Goal: Information Seeking & Learning: Check status

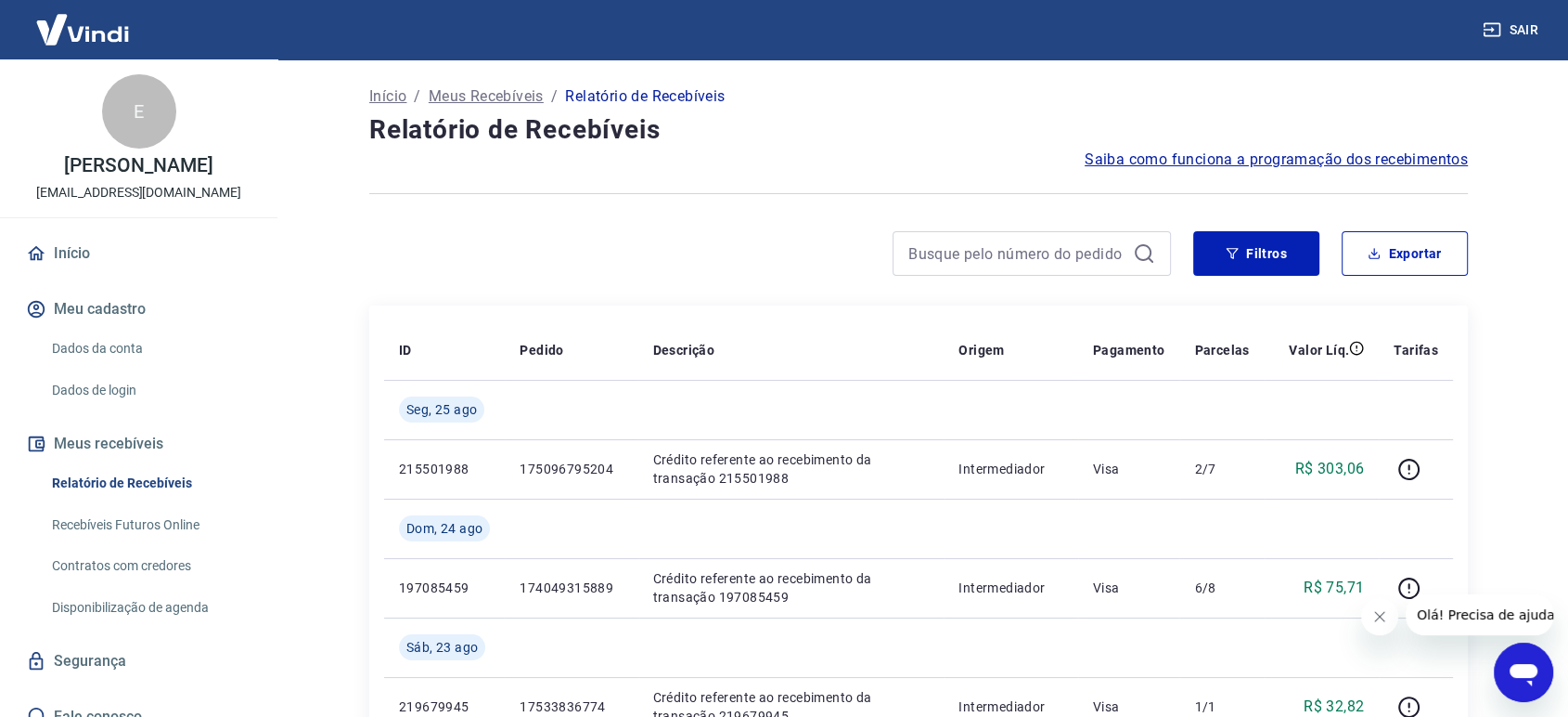
click at [430, 236] on div at bounding box center [770, 253] width 801 height 45
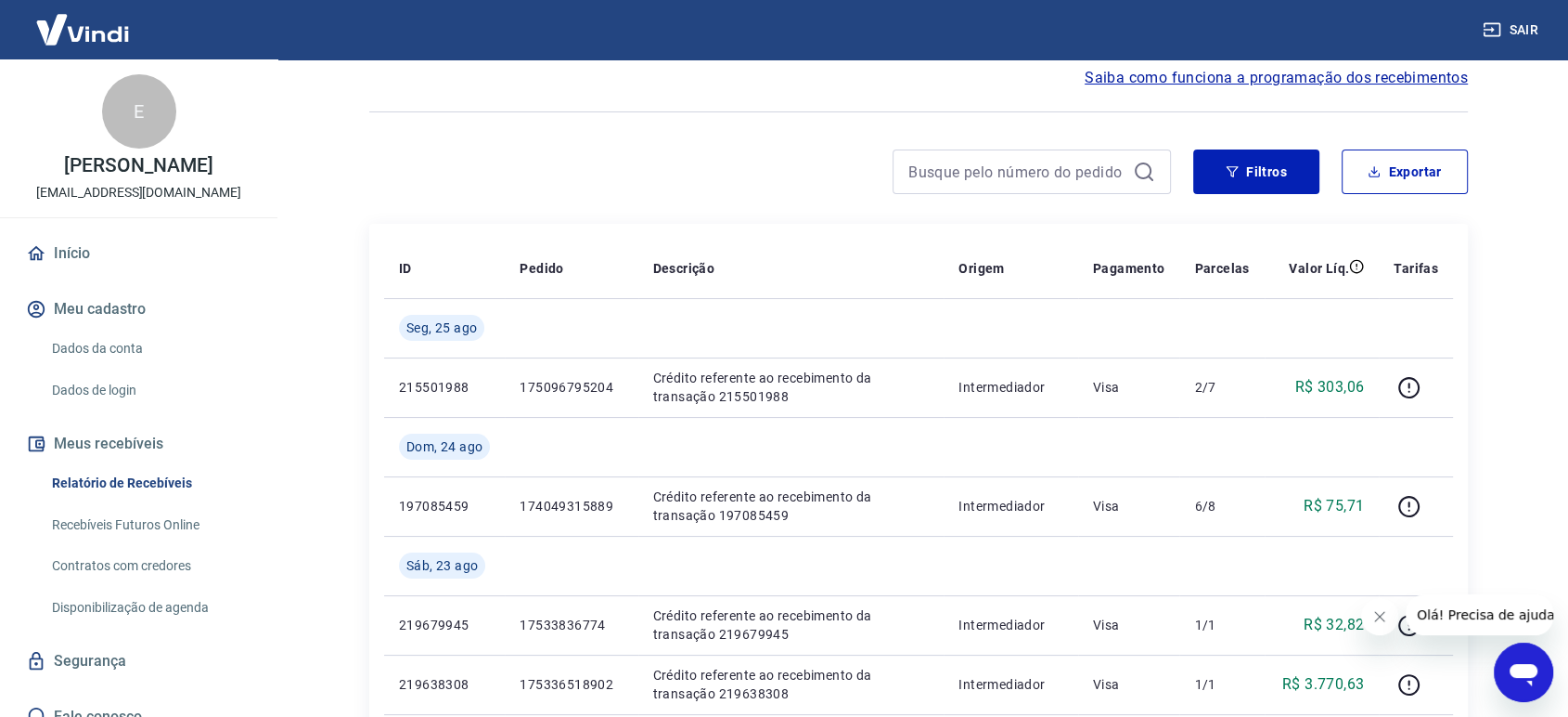
scroll to position [103, 0]
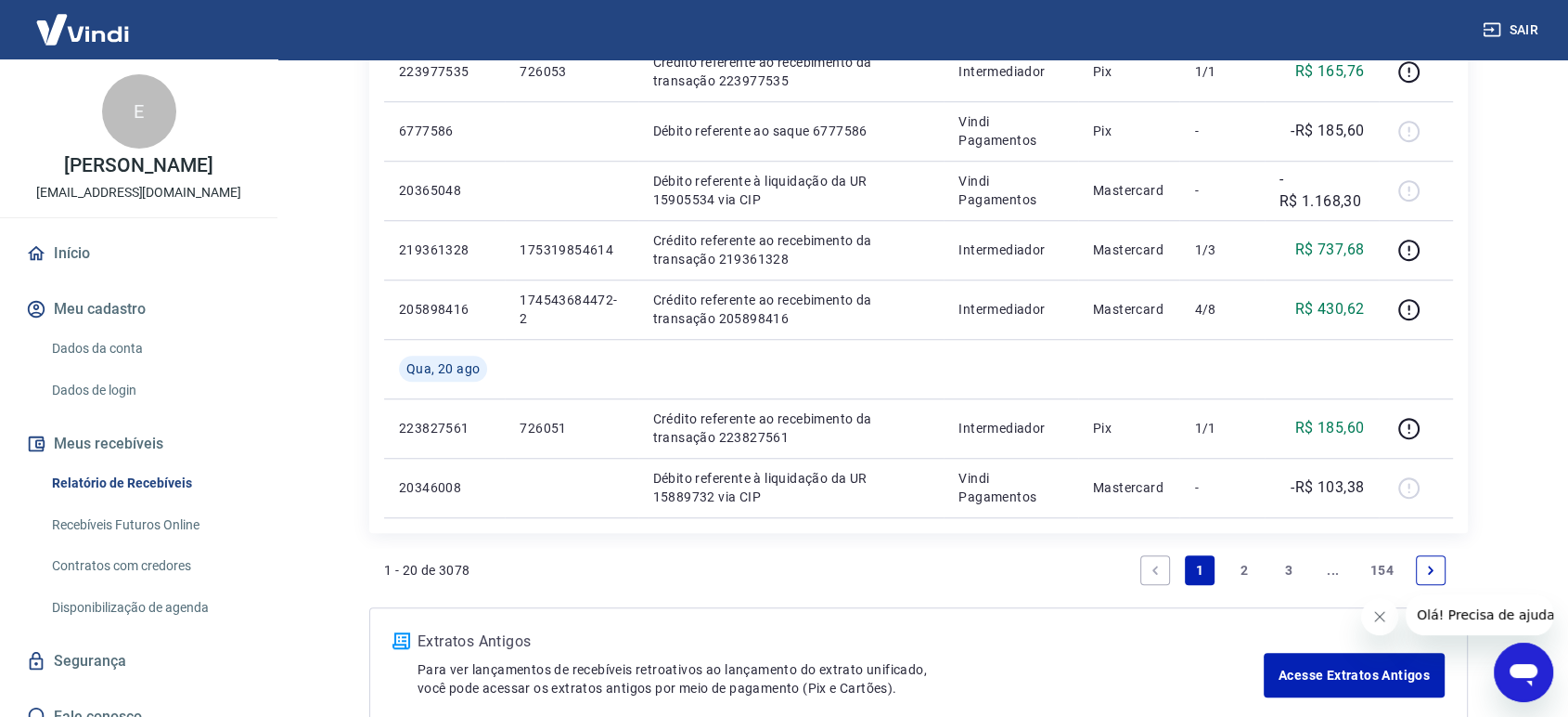
scroll to position [1511, 0]
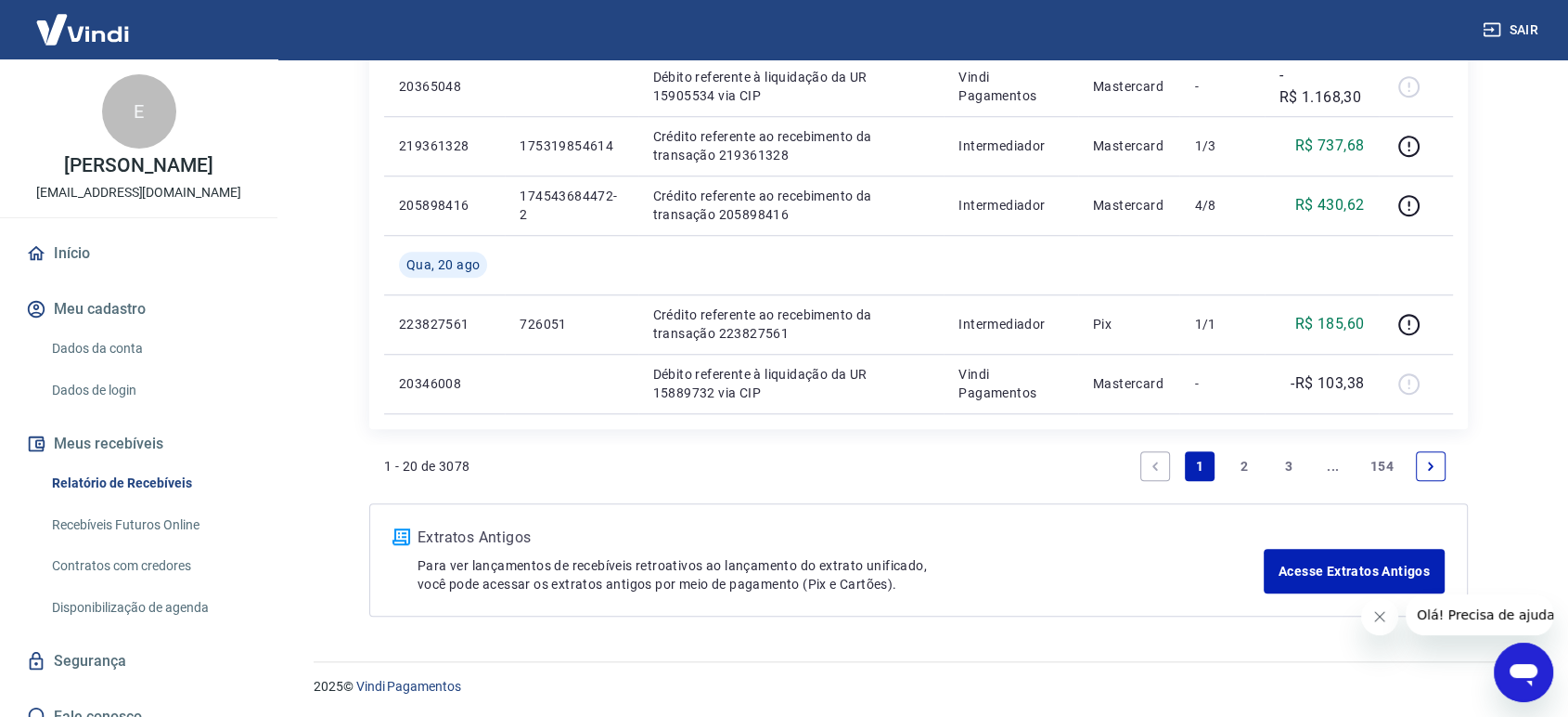
click at [1243, 460] on link "2" at bounding box center [1244, 466] width 30 height 30
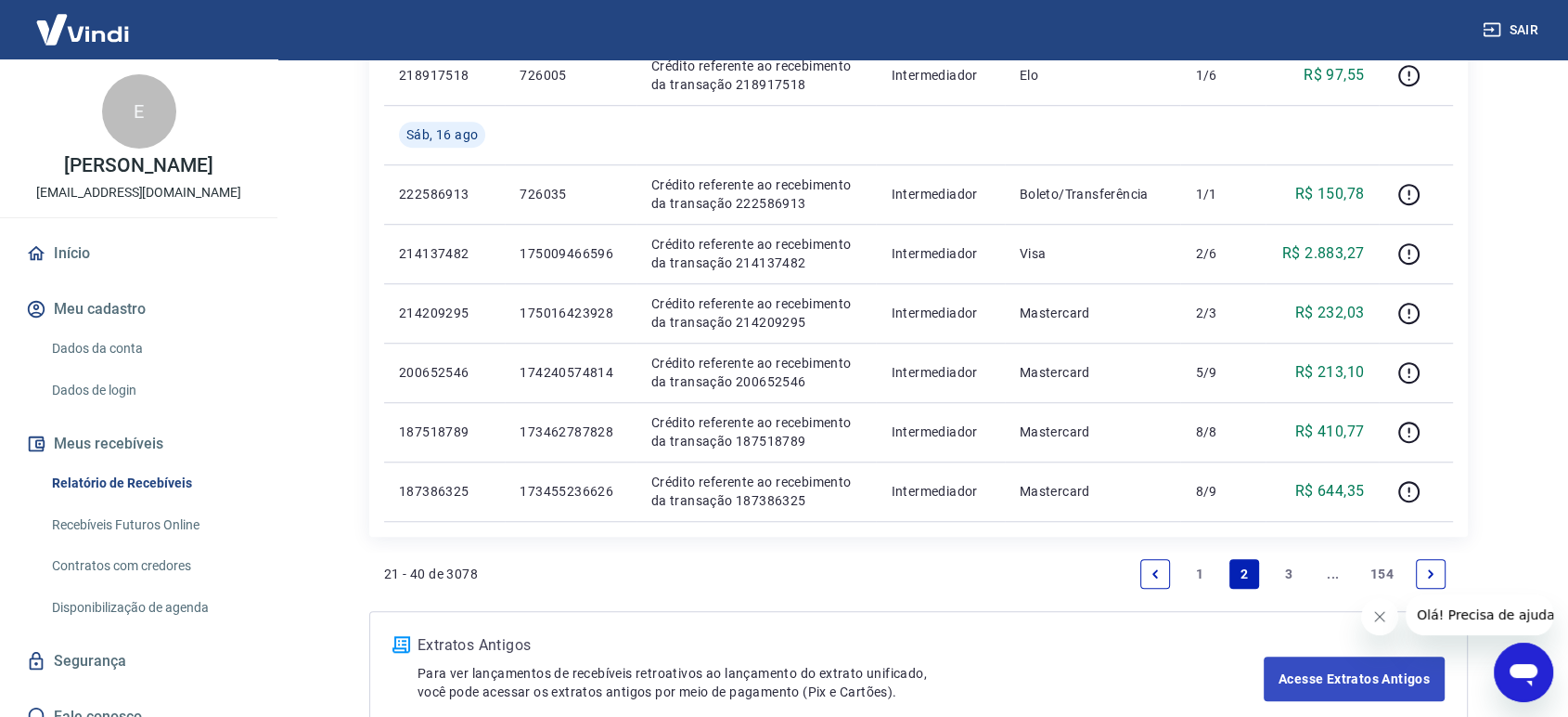
scroll to position [1452, 0]
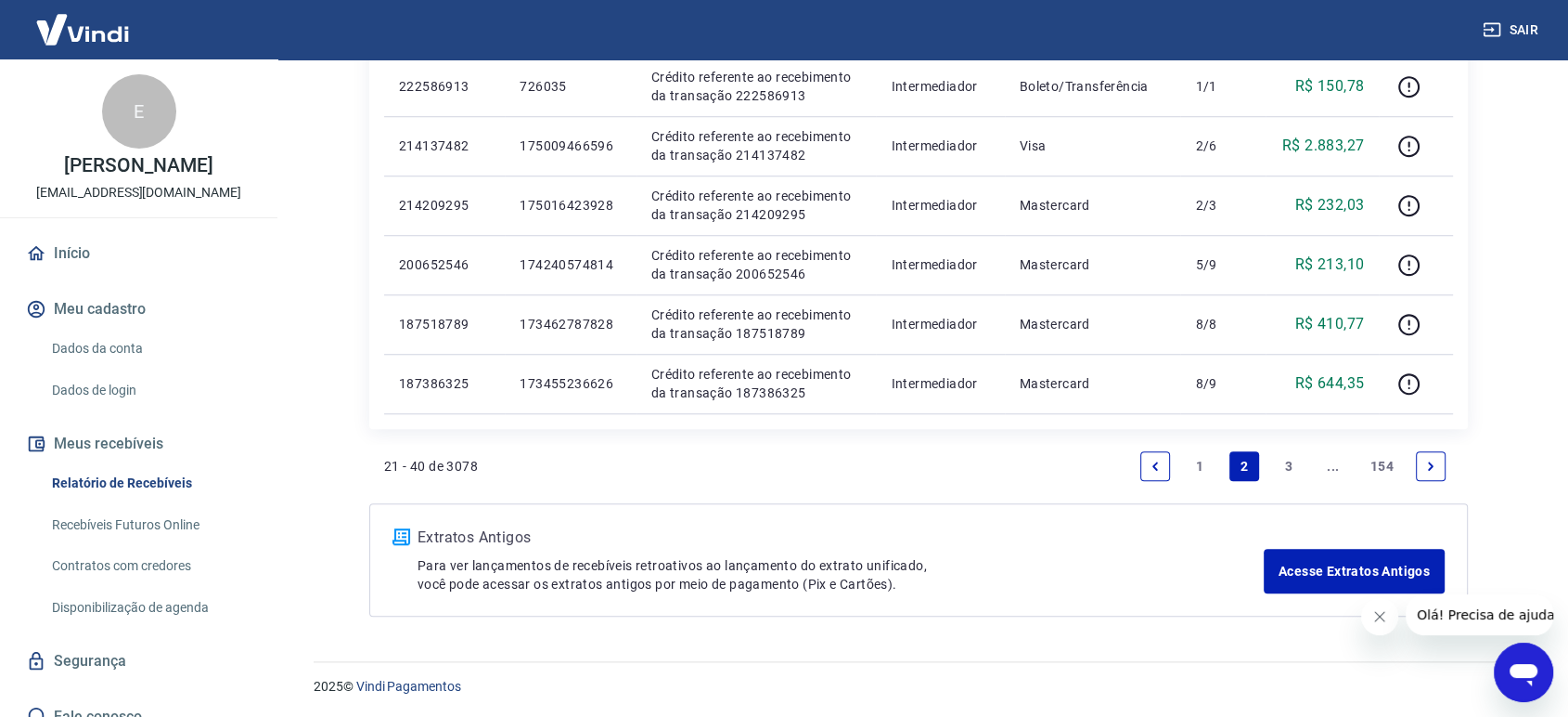
drag, startPoint x: 1193, startPoint y: 463, endPoint x: 1469, endPoint y: 384, distance: 287.1
click at [1193, 463] on link "1" at bounding box center [1199, 466] width 30 height 30
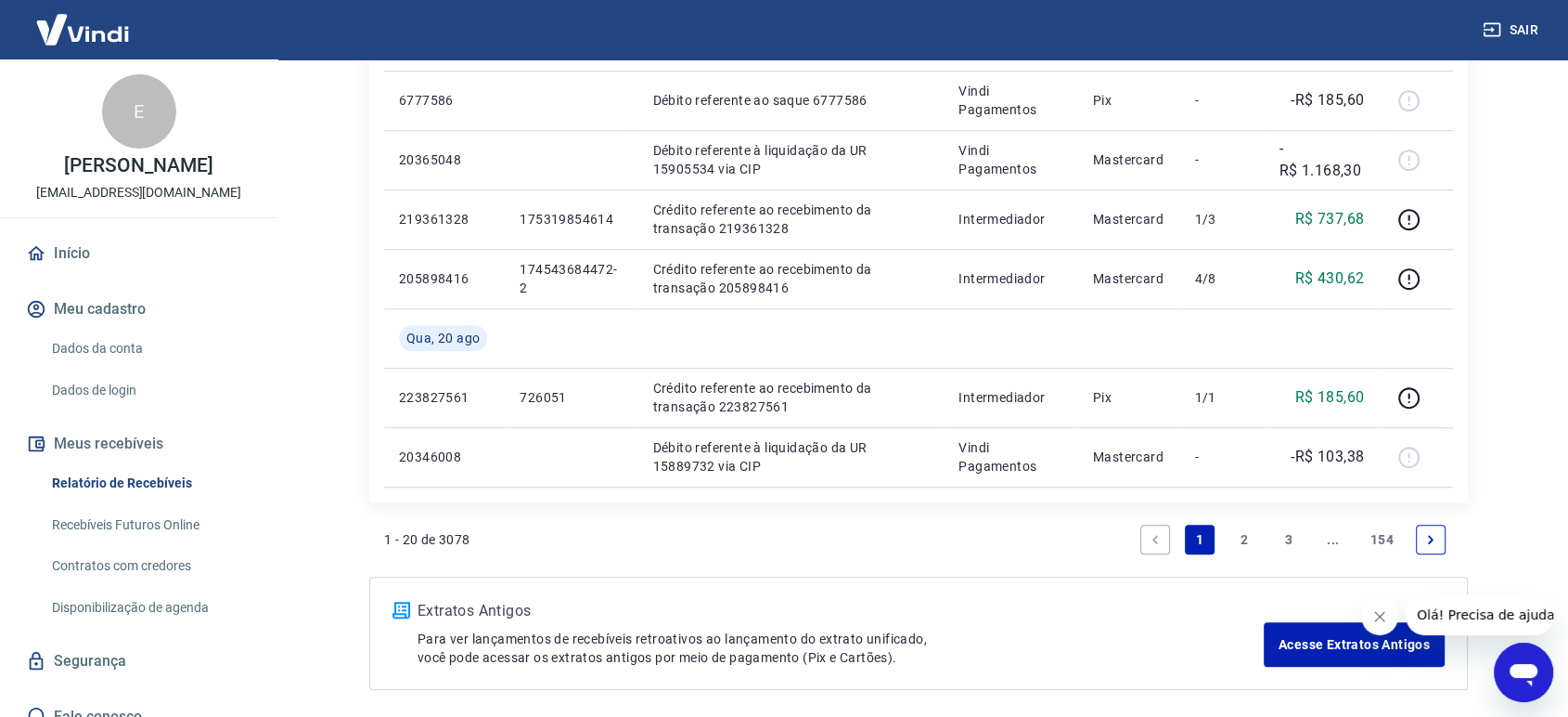
scroll to position [1511, 0]
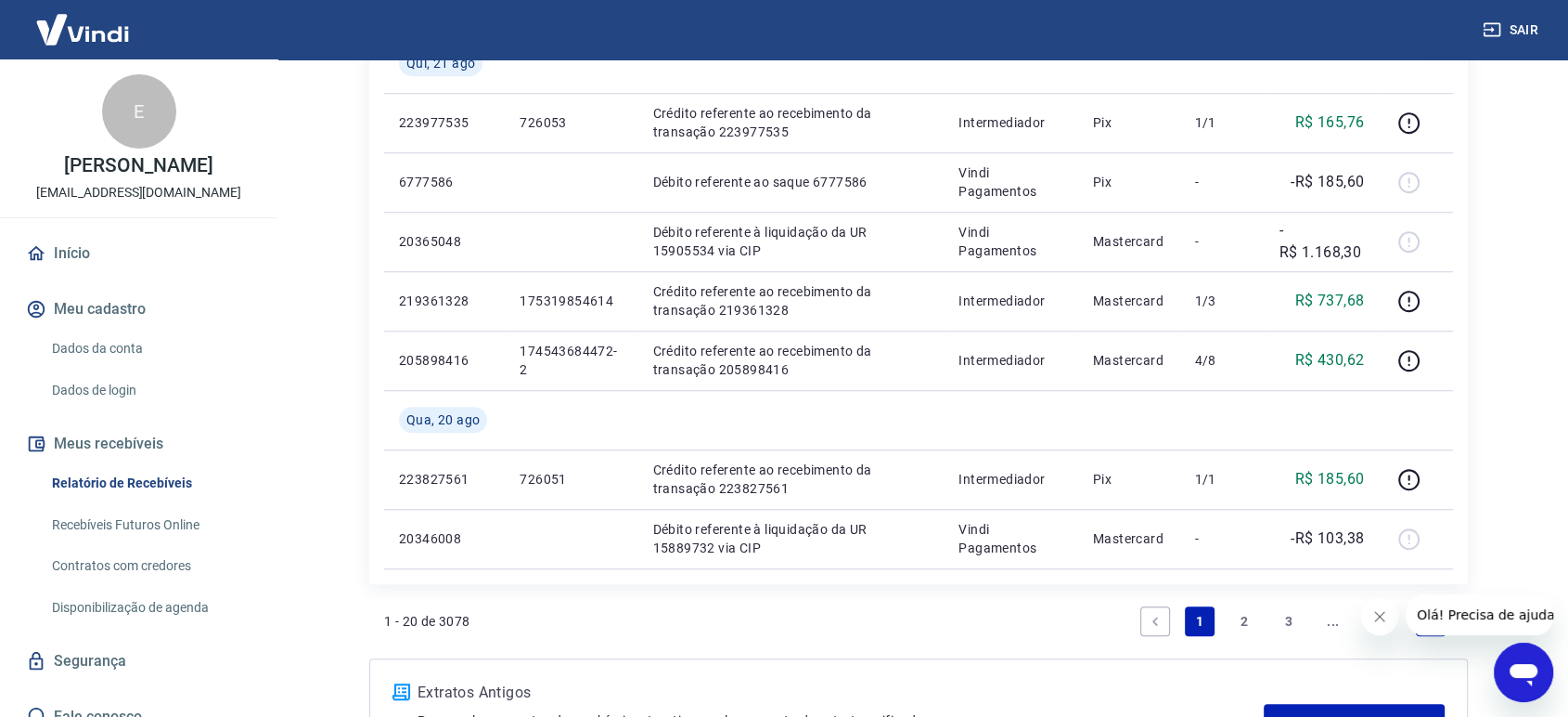
scroll to position [1305, 0]
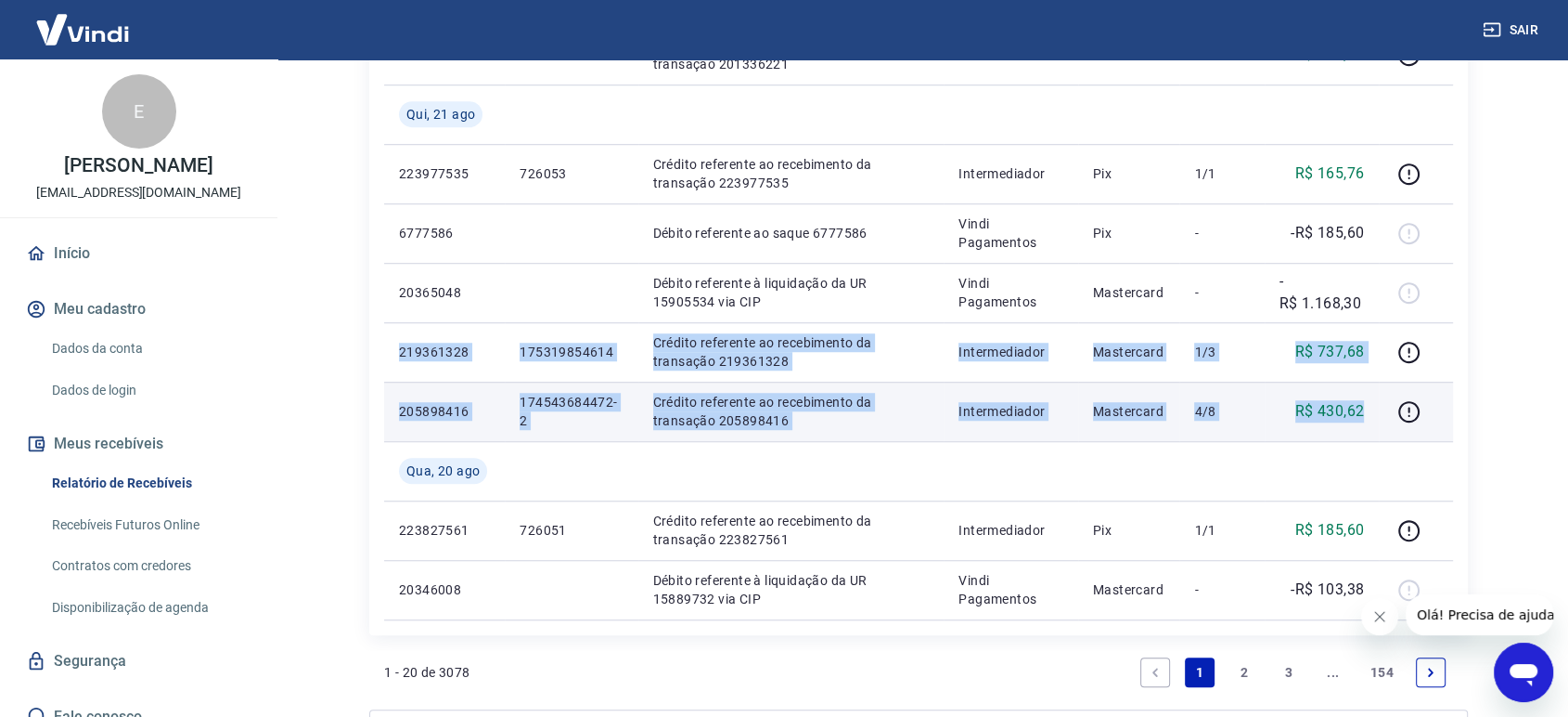
drag, startPoint x: 401, startPoint y: 350, endPoint x: 1377, endPoint y: 419, distance: 978.4
copy tbody "219361328 175319854614 Crédito referente ao recebimento da transação 219361328 …"
click at [1209, 438] on td "4/8" at bounding box center [1221, 410] width 84 height 59
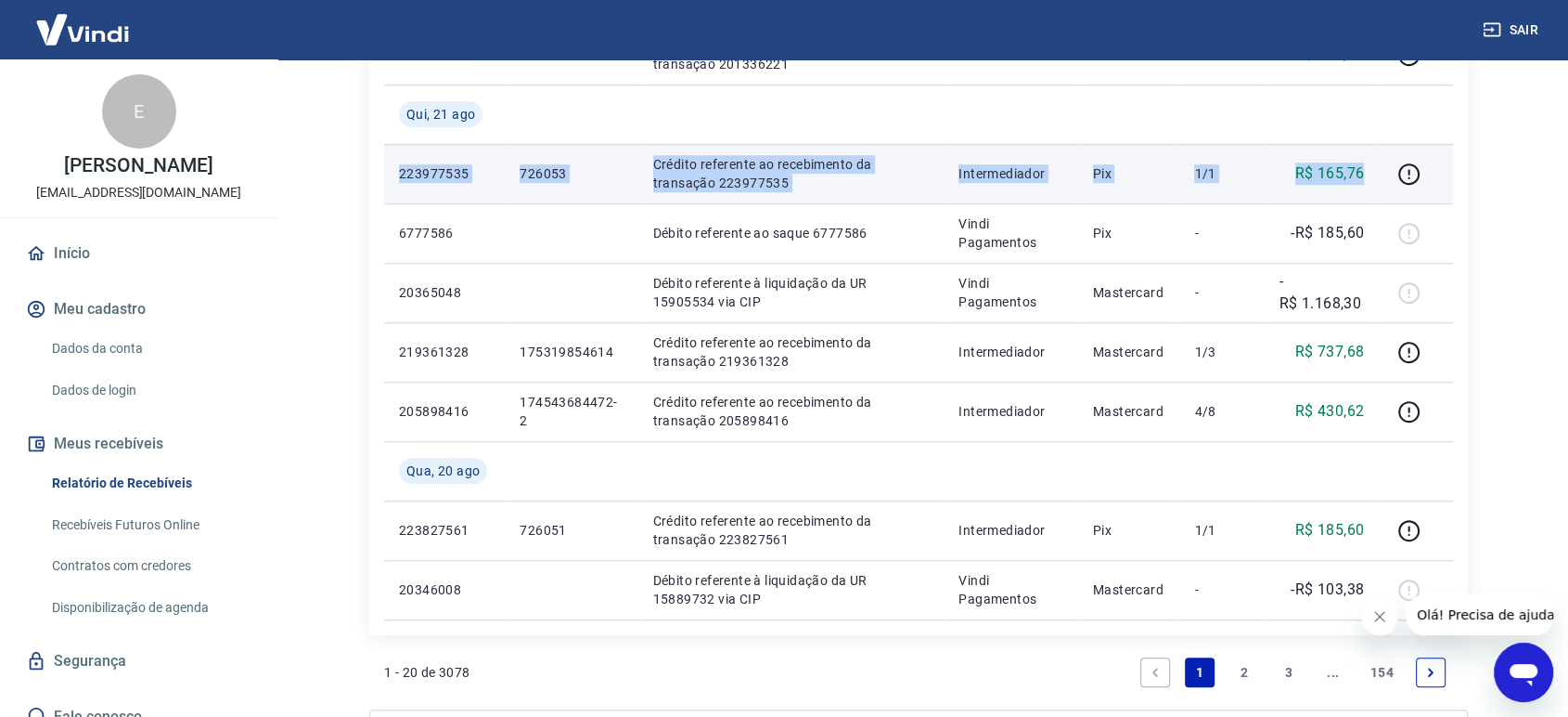
drag, startPoint x: 401, startPoint y: 172, endPoint x: 1372, endPoint y: 177, distance: 971.0
click at [1372, 177] on tr "223977535 726053 Crédito referente ao recebimento da transação 223977535 Interm…" at bounding box center [917, 173] width 1068 height 59
copy tr "223977535 726053 Crédito referente ao recebimento da transação 223977535 Interm…"
